Goal: Information Seeking & Learning: Learn about a topic

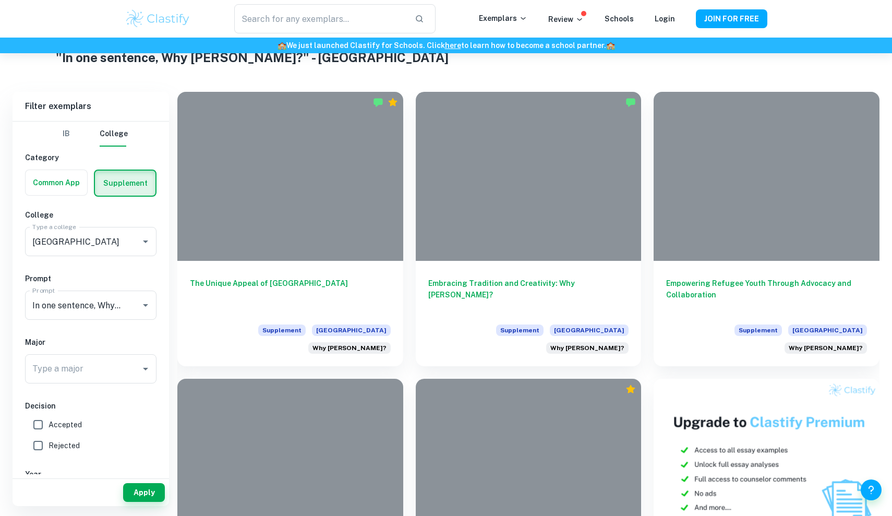
scroll to position [204, 0]
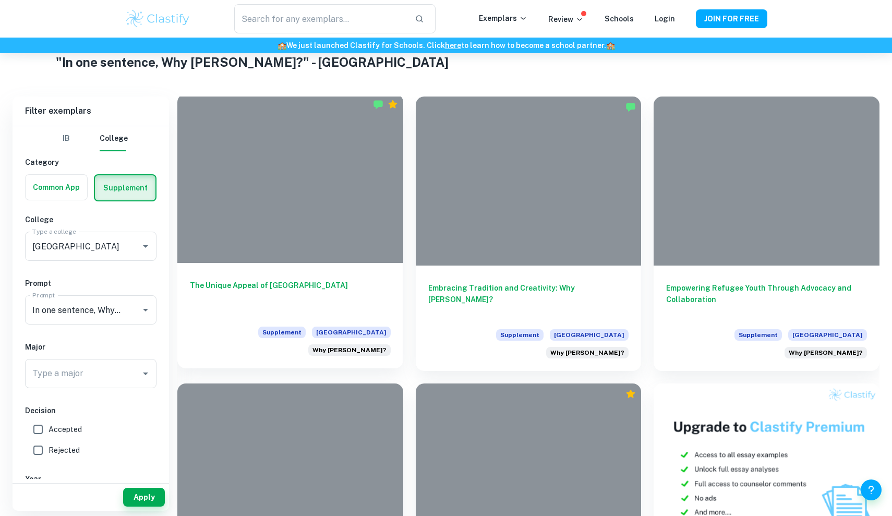
click at [301, 197] on div at bounding box center [290, 178] width 226 height 169
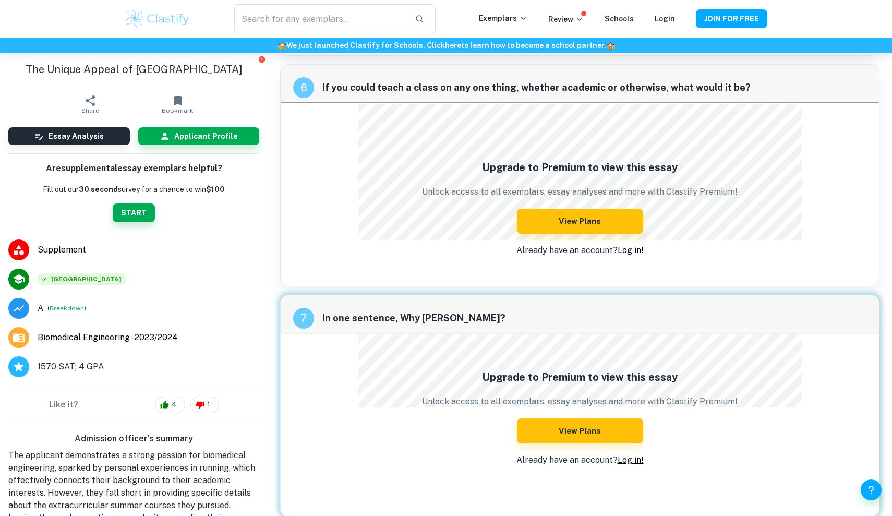
scroll to position [1795, 0]
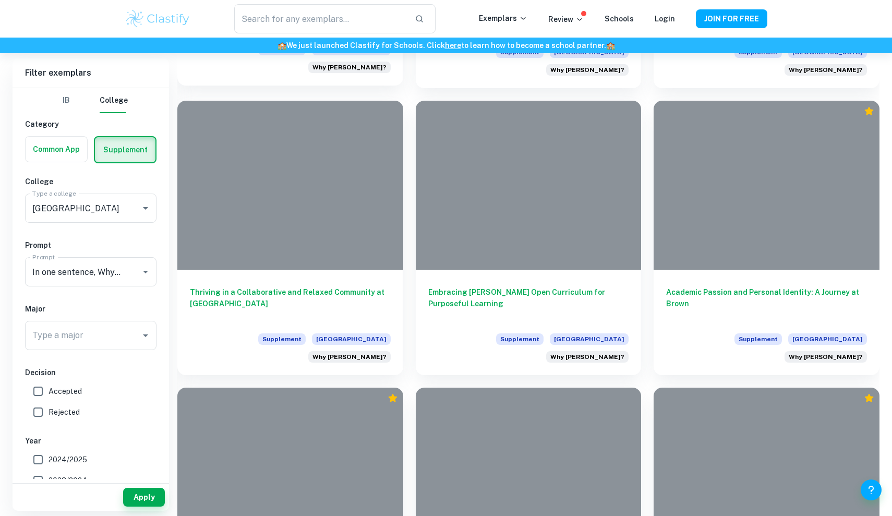
scroll to position [1349, 0]
